Goal: Task Accomplishment & Management: Use online tool/utility

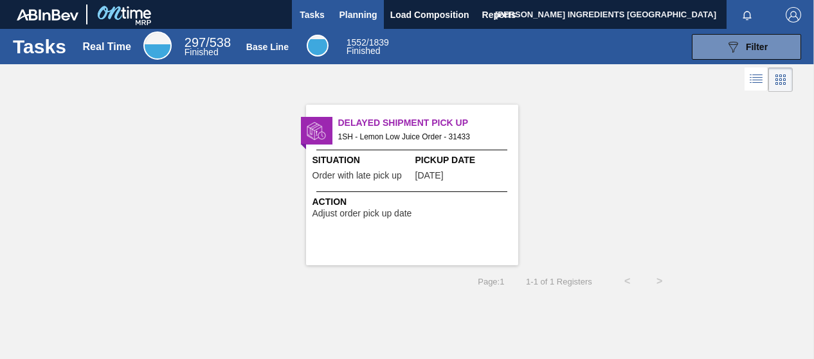
click at [357, 21] on span "Planning" at bounding box center [359, 14] width 38 height 15
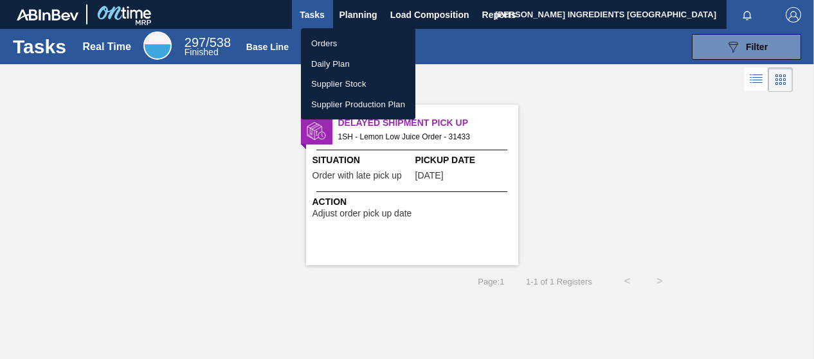
click at [334, 46] on li "Orders" at bounding box center [358, 43] width 114 height 21
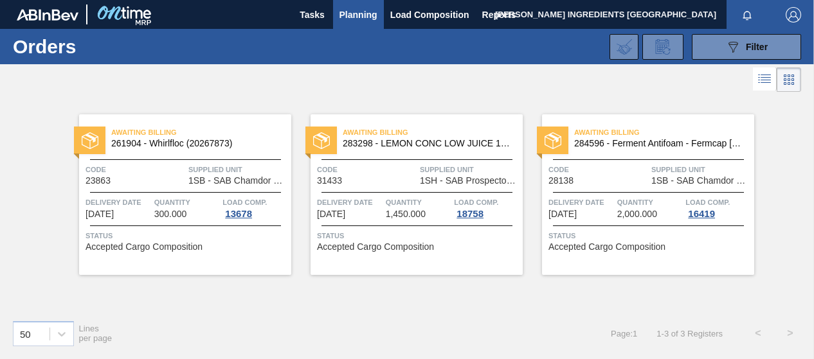
click at [210, 324] on div "50 Lines per page Page : 1 1 - 3 of 3 Registers < >" at bounding box center [407, 334] width 814 height 48
